Goal: Navigation & Orientation: Find specific page/section

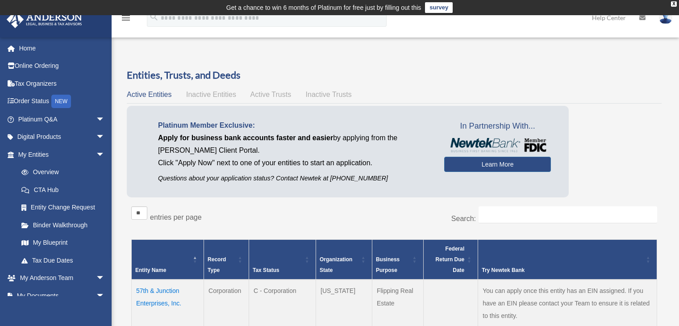
scroll to position [86, 0]
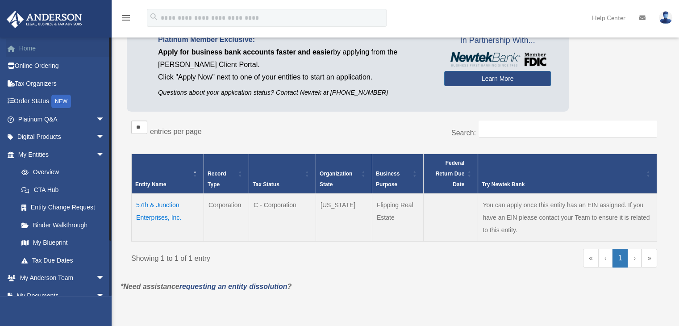
click at [23, 48] on link "Home" at bounding box center [62, 48] width 112 height 18
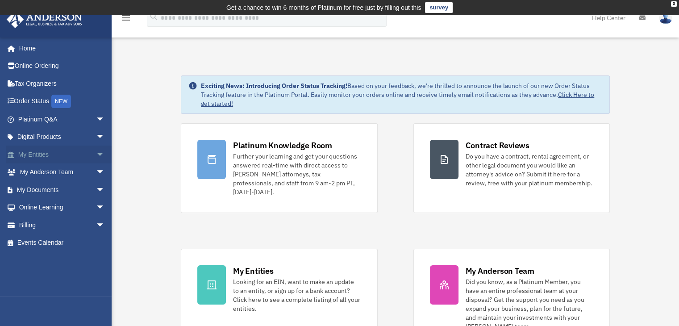
click at [96, 155] on span "arrow_drop_down" at bounding box center [105, 155] width 18 height 18
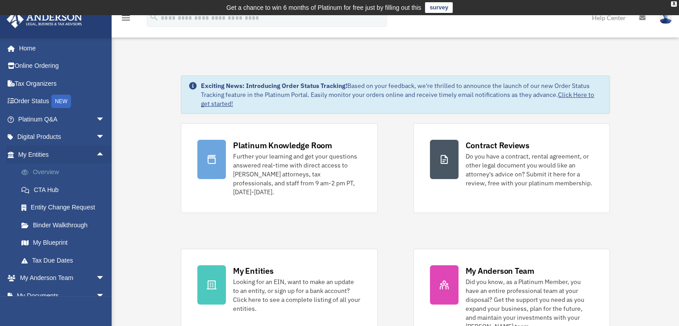
click at [46, 172] on link "Overview" at bounding box center [66, 172] width 106 height 18
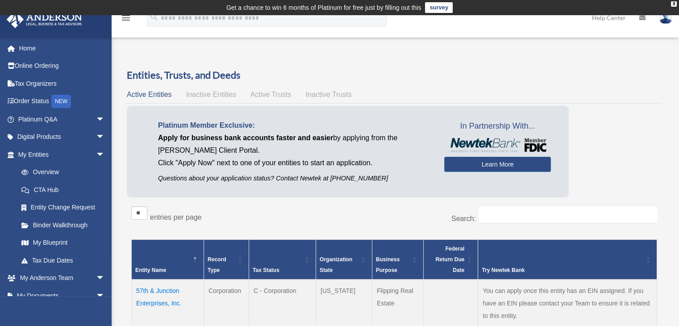
click at [157, 289] on td "57th & Junction Enterprises, Inc." at bounding box center [168, 303] width 72 height 47
